Goal: Information Seeking & Learning: Learn about a topic

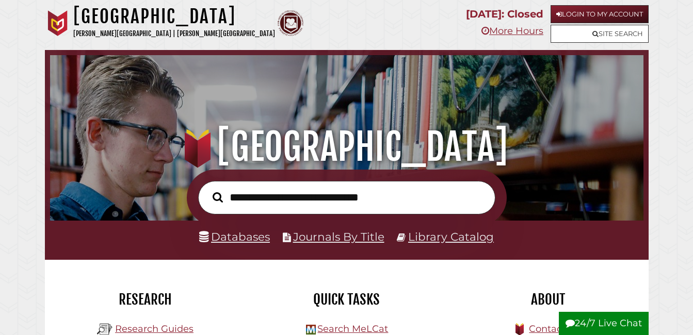
scroll to position [336, 588]
click at [346, 194] on input "text" at bounding box center [346, 197] width 297 height 33
type input "**********"
click at [207, 189] on button "Search" at bounding box center [217, 197] width 21 height 16
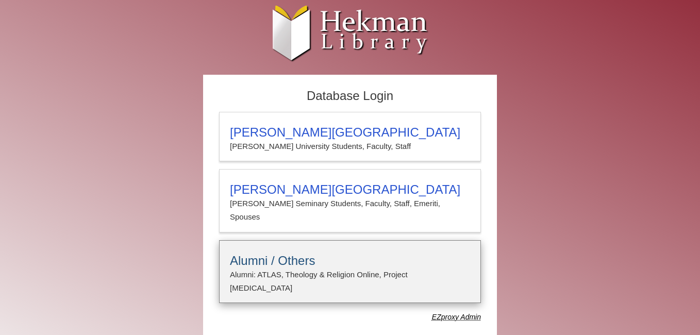
type input "**********"
click at [316, 268] on p "Alumni: ATLAS, Theology & Religion Online, Project Muse" at bounding box center [350, 281] width 240 height 27
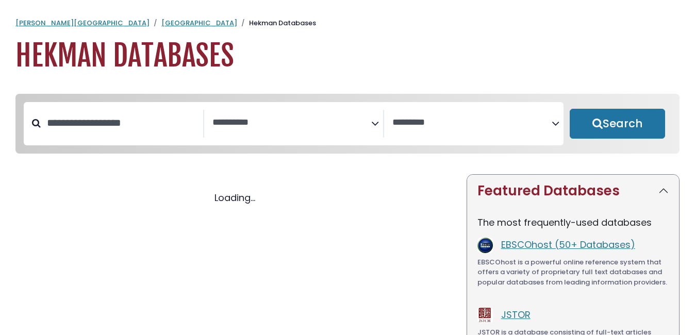
select select "Database Subject Filter"
select select "Database Vendors Filter"
select select "Database Subject Filter"
select select "Database Vendors Filter"
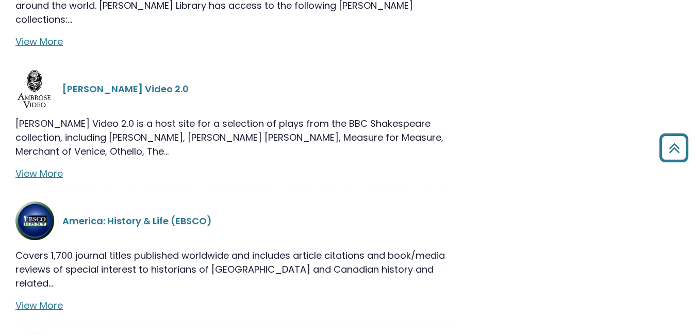
scroll to position [1626, 0]
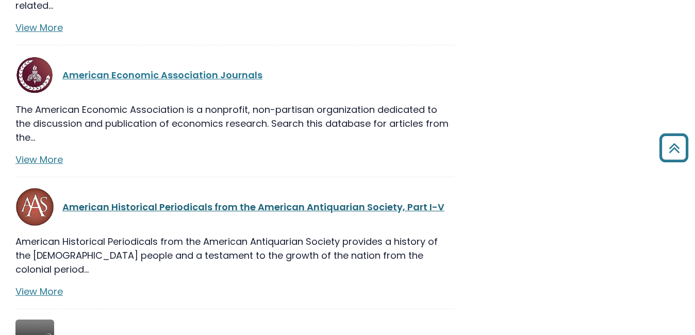
click at [395, 201] on link "American Historical Periodicals from the American Antiquarian Society, Part I-V" at bounding box center [253, 207] width 382 height 13
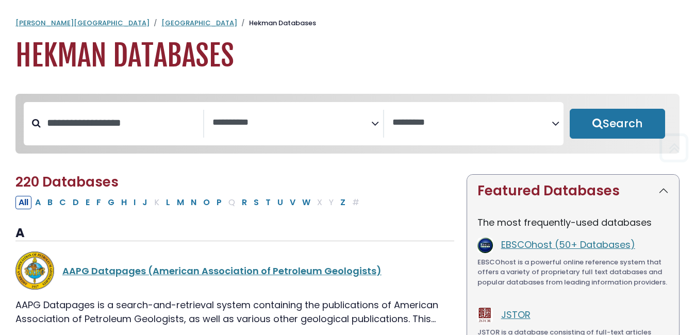
select select "Database Subject Filter"
select select "Database Vendors Filter"
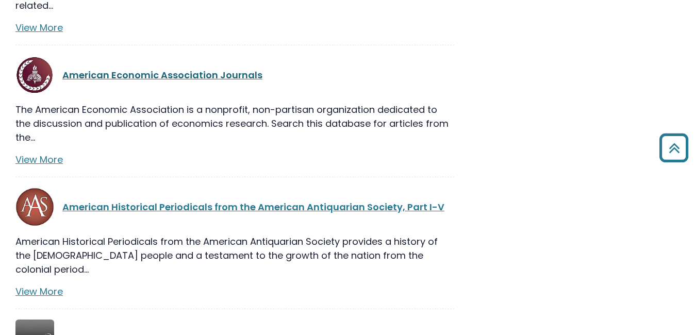
click at [119, 69] on link "American Economic Association Journals" at bounding box center [162, 75] width 200 height 13
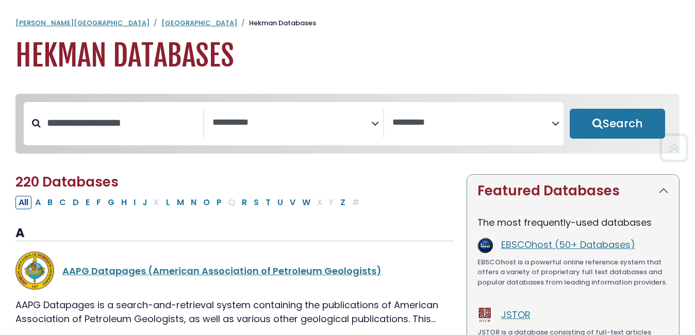
select select "Database Subject Filter"
select select "Database Vendors Filter"
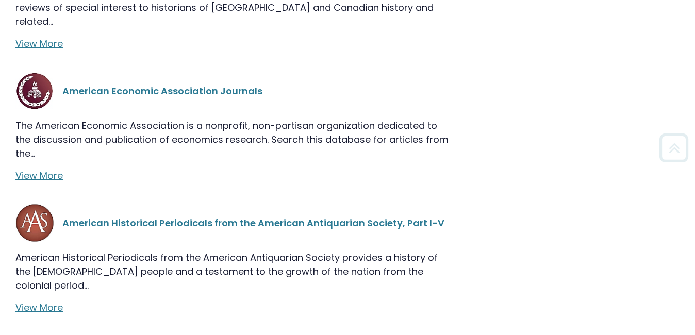
scroll to position [1626, 0]
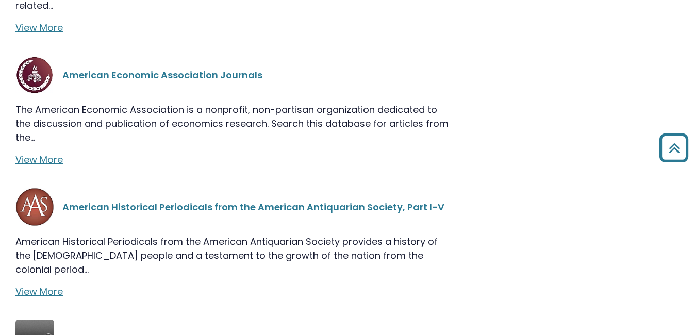
click at [144, 333] on link "American Religion: Denominational Newspapers" at bounding box center [177, 339] width 231 height 13
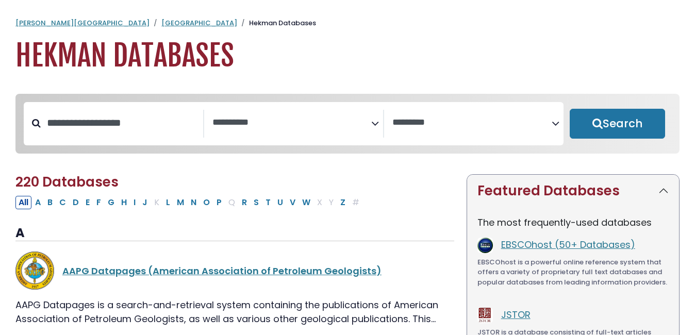
select select "Database Subject Filter"
select select "Database Vendors Filter"
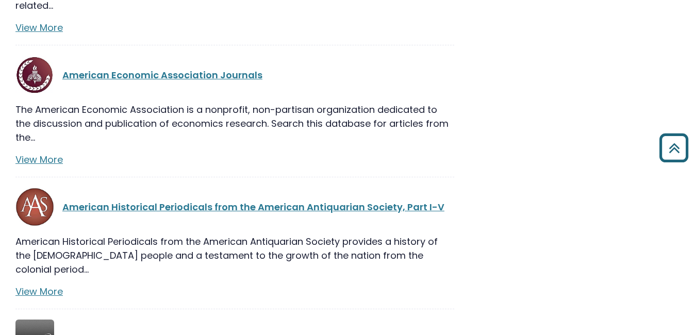
click at [675, 151] on icon "Back to Top" at bounding box center [674, 147] width 37 height 37
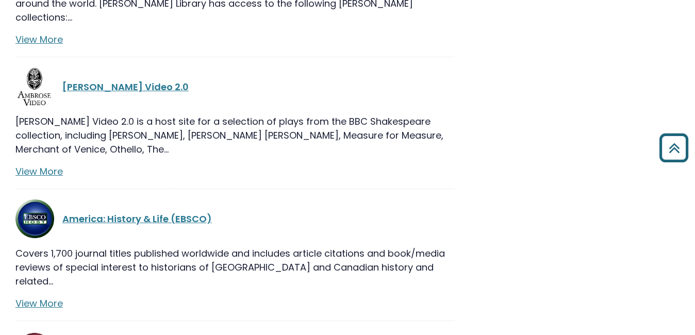
click at [675, 151] on icon "Back to Top" at bounding box center [674, 147] width 37 height 37
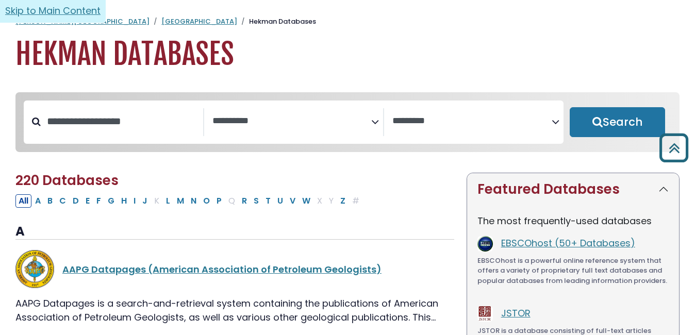
scroll to position [0, 0]
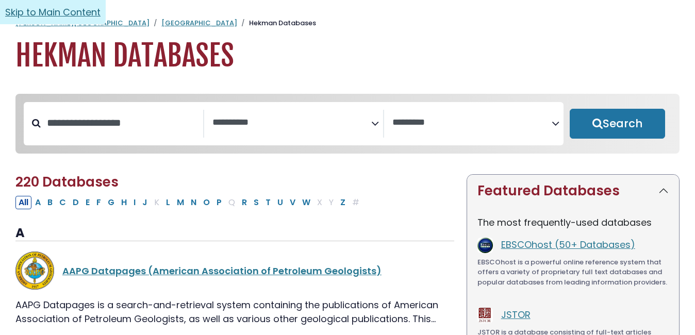
click at [52, 7] on link "Skip to Main Content" at bounding box center [53, 12] width 106 height 25
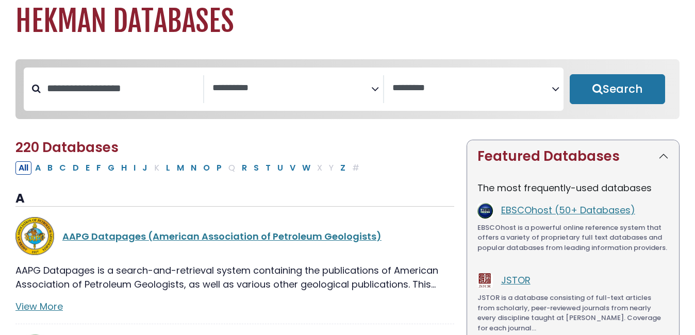
scroll to position [1, 0]
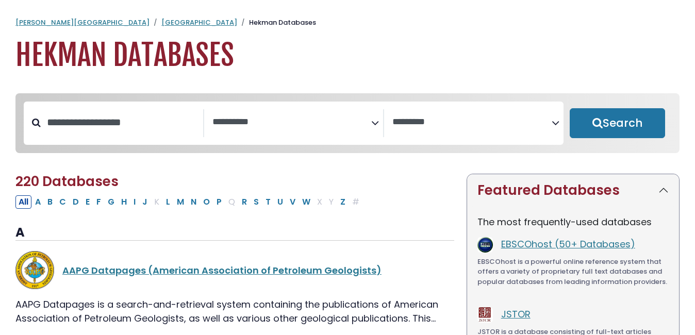
select select "Database Subject Filter"
select select "Database Vendors Filter"
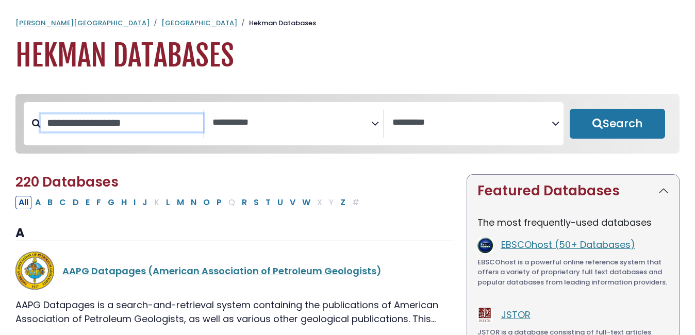
click at [120, 132] on input "Search database by title or keyword" at bounding box center [122, 123] width 162 height 17
type input "******"
click at [570, 109] on button "Search" at bounding box center [617, 124] width 95 height 30
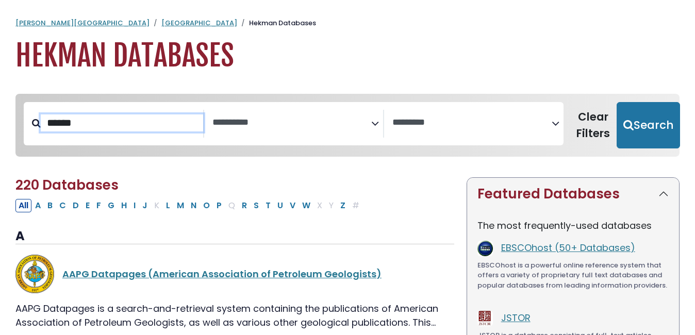
select select "Database Subject Filter"
select select "Database Vendors Filter"
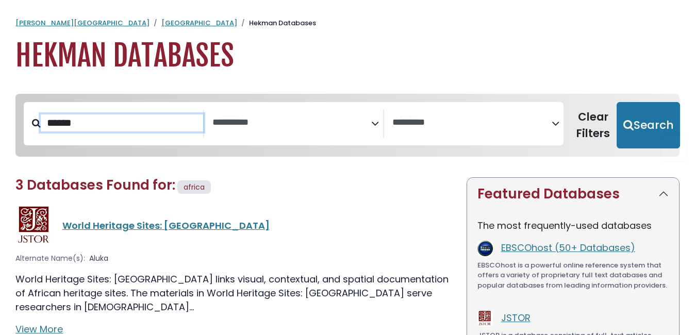
scroll to position [269, 0]
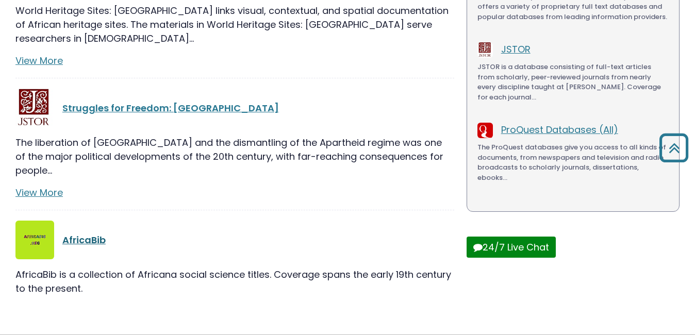
click at [89, 234] on link "AfricaBib" at bounding box center [83, 240] width 43 height 13
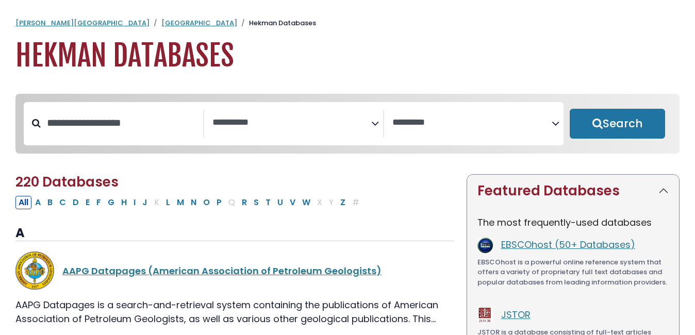
select select "Database Subject Filter"
select select "Database Vendors Filter"
click at [161, 24] on link "[GEOGRAPHIC_DATA]" at bounding box center [199, 23] width 76 height 10
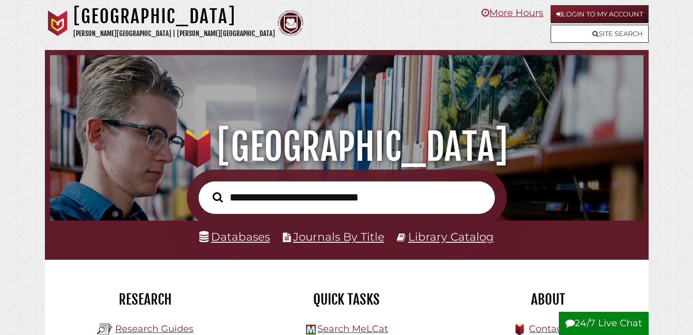
scroll to position [336, 588]
click at [252, 202] on input "text" at bounding box center [346, 197] width 297 height 33
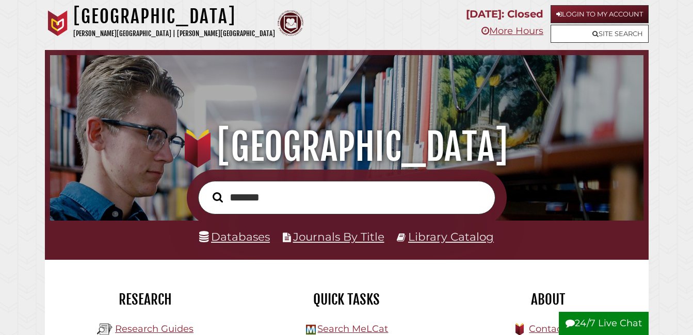
type input "*******"
click at [207, 189] on button "Search" at bounding box center [217, 197] width 21 height 16
